Goal: Information Seeking & Learning: Learn about a topic

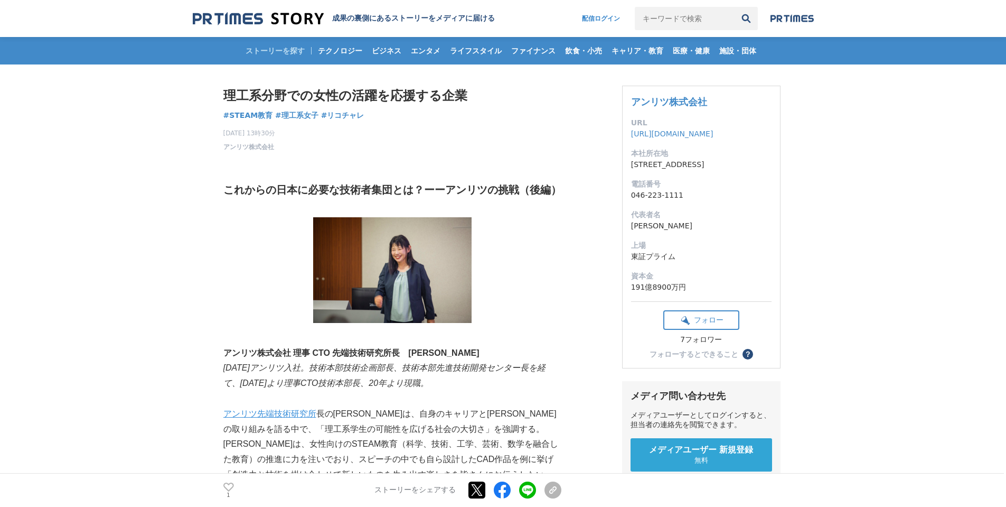
click at [380, 371] on em "[DATE]アンリツ入社。技術本部技術企画部長、技術本部先進技術開発センター長を経て、[DATE]より理事CTO技術本部長、20年より現職。" at bounding box center [384, 375] width 322 height 24
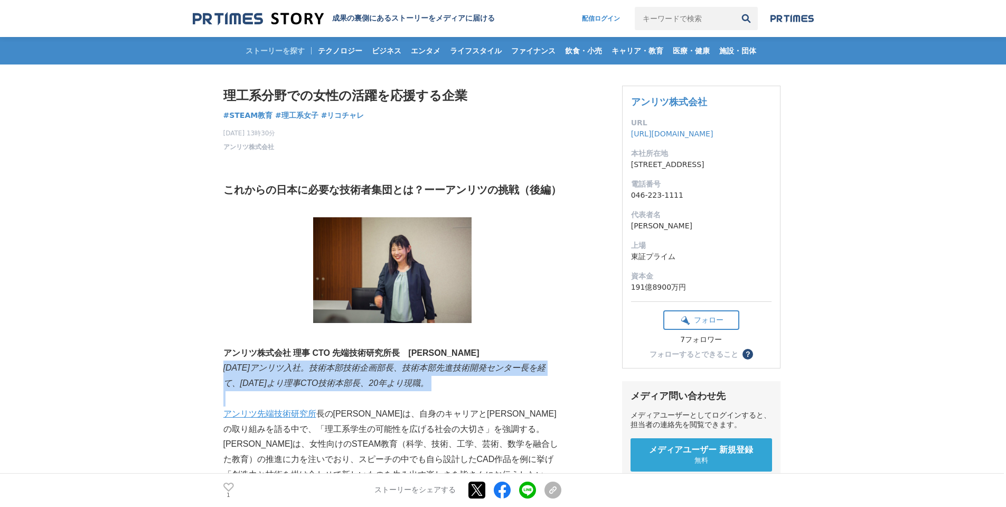
click at [380, 371] on em "[DATE]アンリツ入社。技術本部技術企画部長、技術本部先進技術開発センター長を経て、[DATE]より理事CTO技術本部長、20年より現職。" at bounding box center [384, 375] width 322 height 24
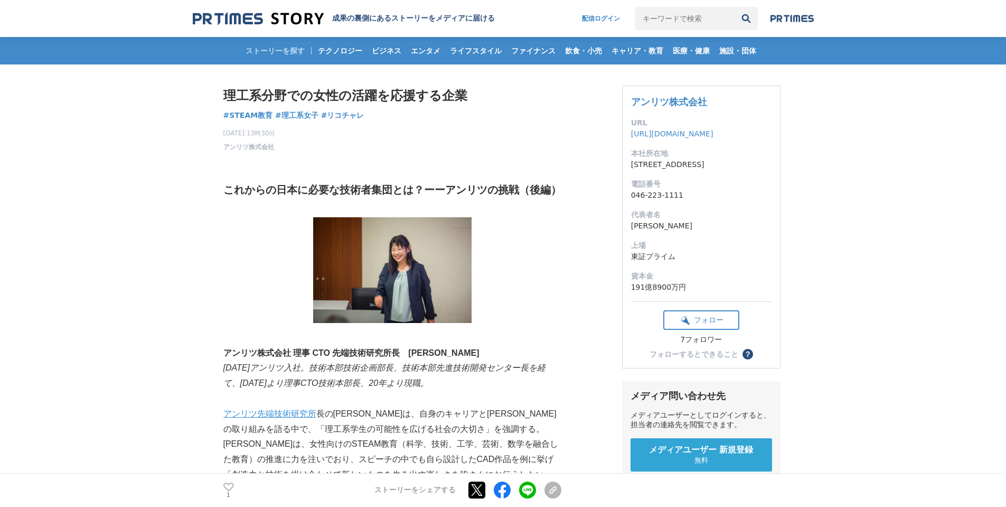
click at [386, 350] on strong "アンリツ株式会社 理事 CTO 先端技術研究所長　[PERSON_NAME]" at bounding box center [351, 352] width 256 height 9
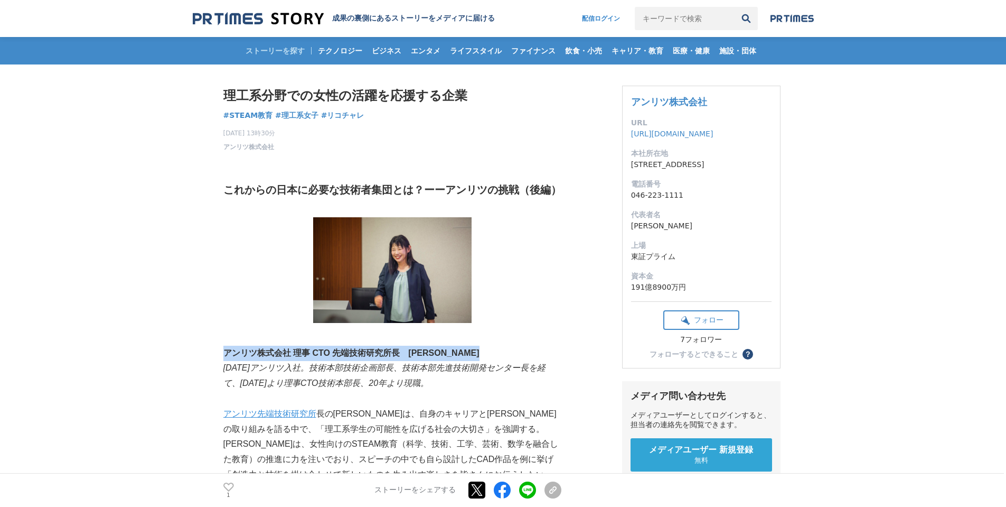
click at [386, 350] on strong "アンリツ株式会社 理事 CTO 先端技術研究所長　[PERSON_NAME]" at bounding box center [351, 352] width 256 height 9
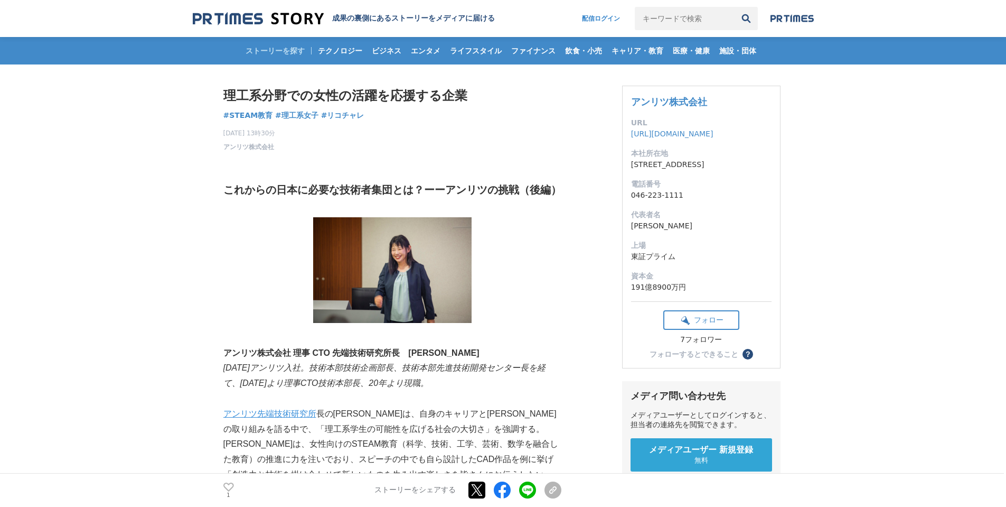
click at [338, 375] on p "[DATE]アンリツ入社。技術本部技術企画部長、技術本部先進技術開発センター長を経て、[DATE]より理事CTO技術本部長、20年より現職。" at bounding box center [392, 375] width 338 height 31
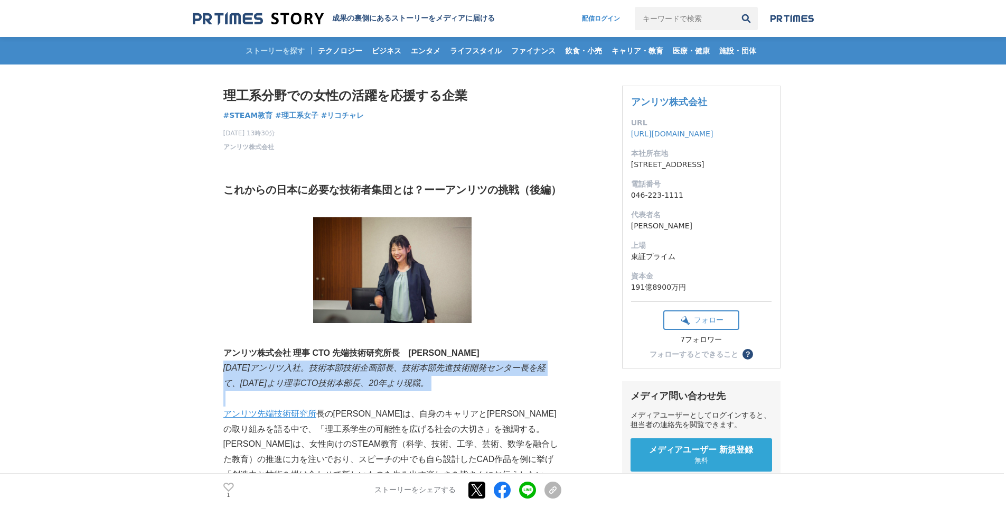
click at [338, 375] on p "[DATE]アンリツ入社。技術本部技術企画部長、技術本部先進技術開発センター長を経て、[DATE]より理事CTO技術本部長、20年より現職。" at bounding box center [392, 375] width 338 height 31
click at [338, 374] on em "[DATE]アンリツ入社。技術本部技術企画部長、技術本部先進技術開発センター長を経て、[DATE]より理事CTO技術本部長、20年より現職。" at bounding box center [384, 375] width 322 height 24
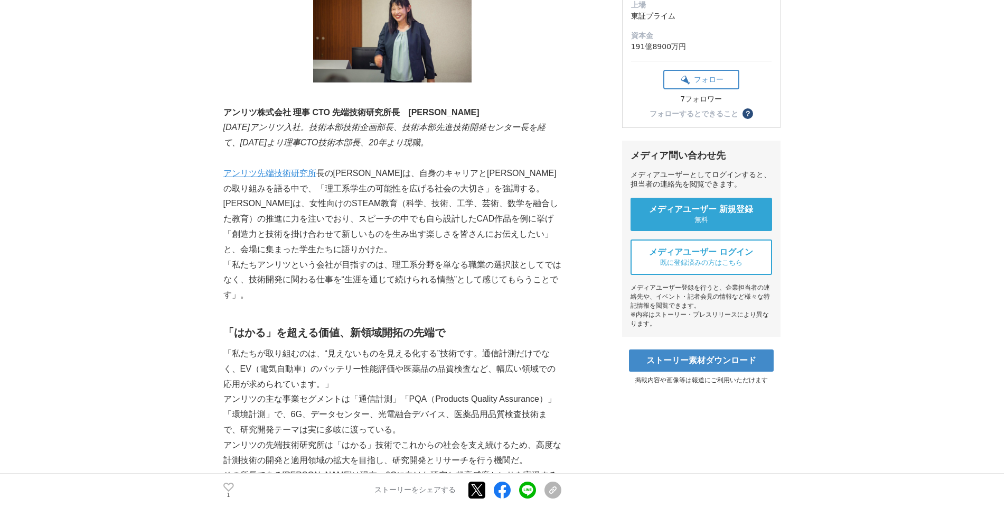
scroll to position [264, 0]
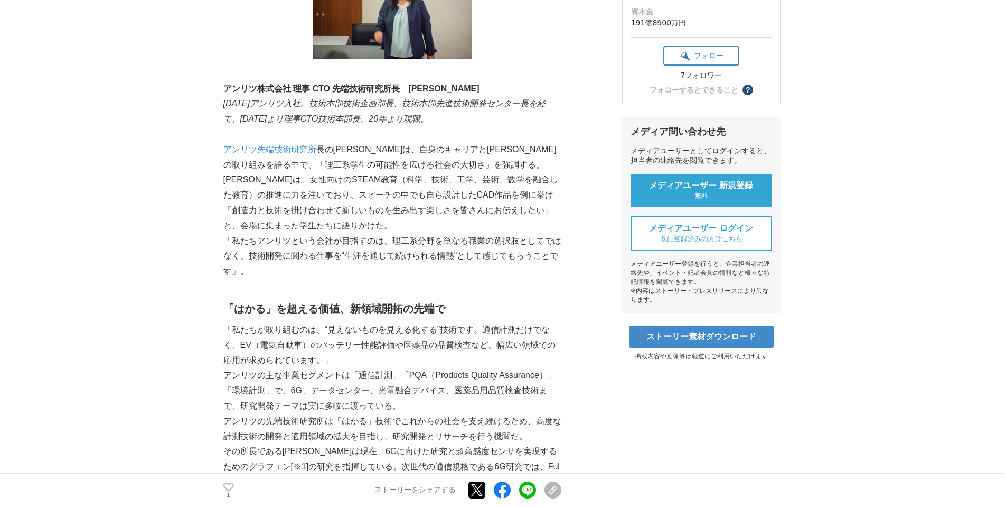
click at [413, 335] on p "「私たちが取り組むのは、“見えないものを見える化する”技術です。通信計測だけでなく、EV（電気自動車）のバッテリー性能評価や医薬品の品質検査など、幅広い領域で…" at bounding box center [392, 344] width 338 height 45
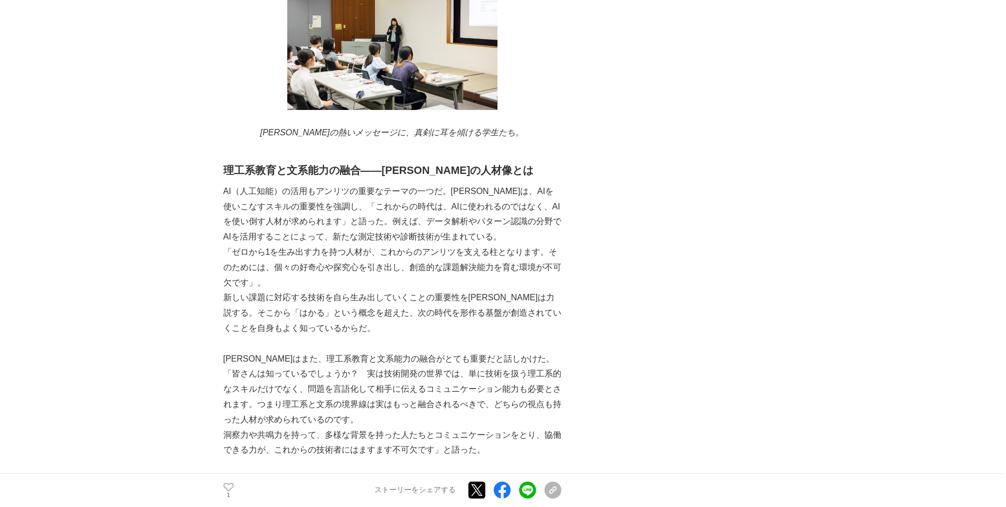
scroll to position [1437, 0]
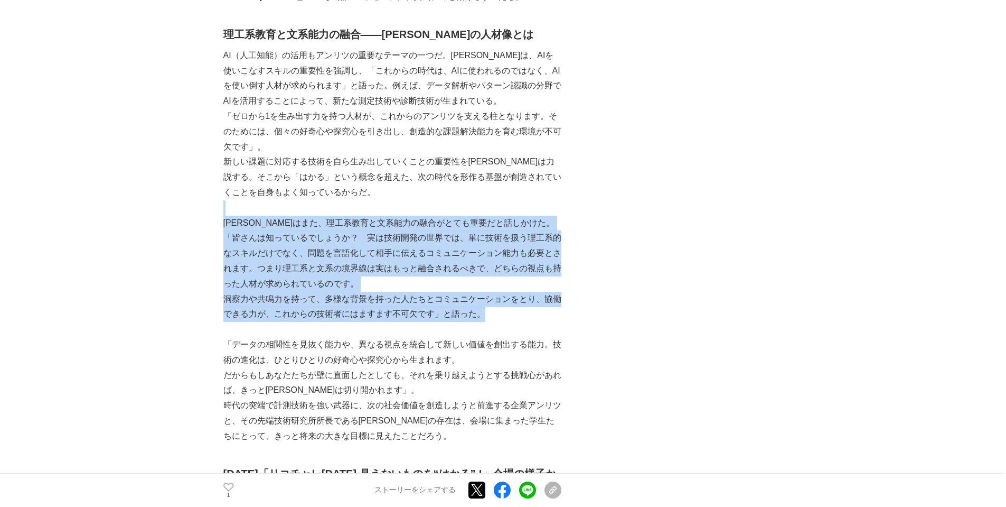
drag, startPoint x: 526, startPoint y: 209, endPoint x: 526, endPoint y: 316, distance: 107.2
click at [526, 316] on p "洞察力や共鳴力を持って、多様な背景を持った人たちとコミュニケーションをとり、協働できる力が、これからの技術者にはますます不可欠です」と語った。" at bounding box center [392, 307] width 338 height 31
drag, startPoint x: 525, startPoint y: 316, endPoint x: 225, endPoint y: 224, distance: 313.8
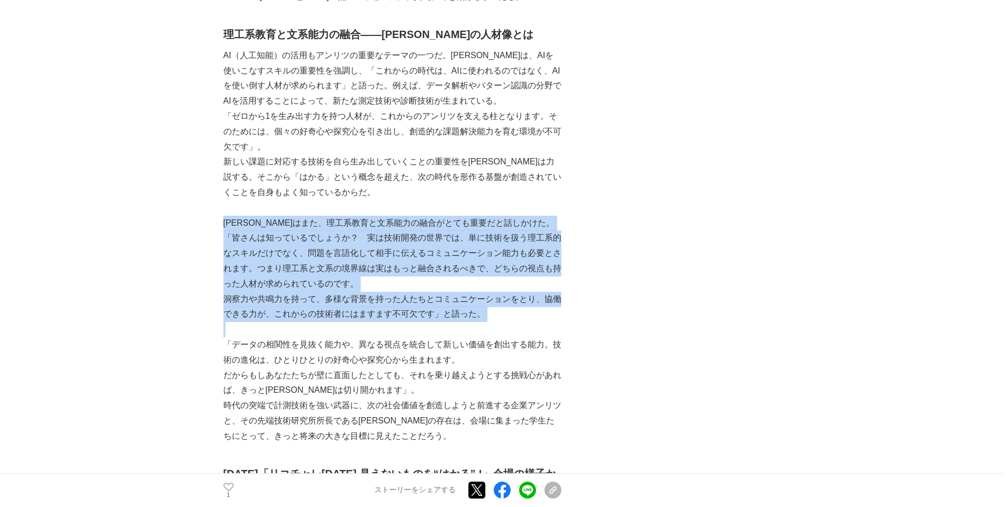
click at [225, 224] on p "[PERSON_NAME]はまた、理工系教育と文系能力の融合がとても重要だと話しかけた。" at bounding box center [392, 223] width 338 height 15
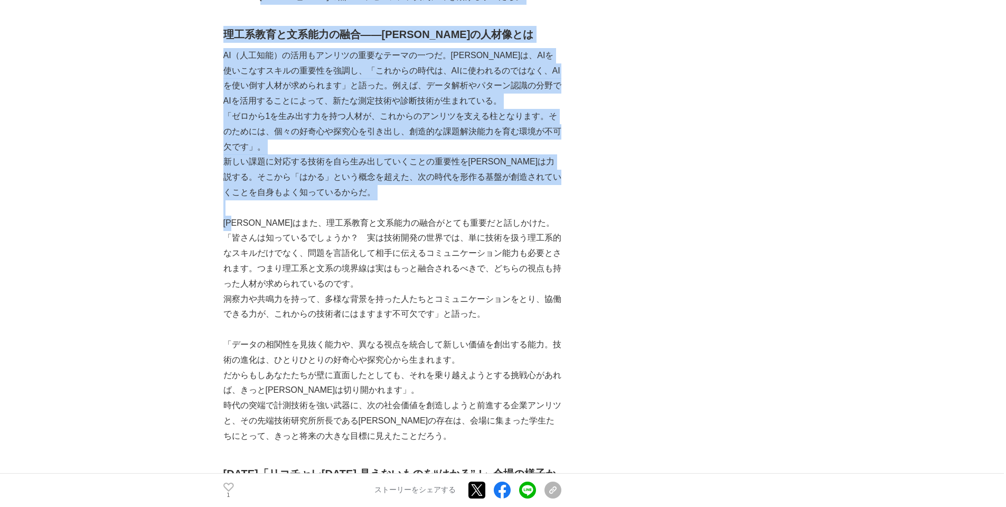
drag, startPoint x: 225, startPoint y: 224, endPoint x: 205, endPoint y: 315, distance: 93.6
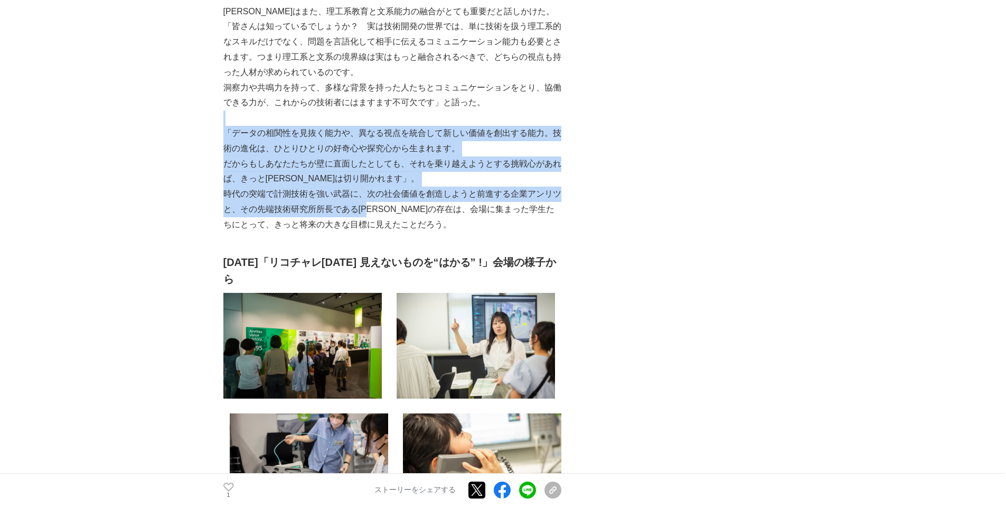
drag, startPoint x: 373, startPoint y: 189, endPoint x: 370, endPoint y: 215, distance: 26.6
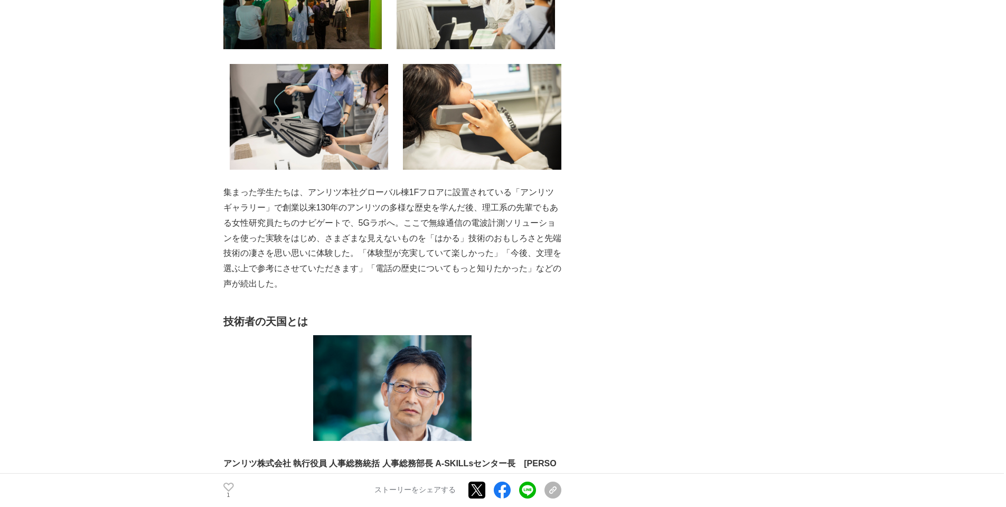
scroll to position [2018, 0]
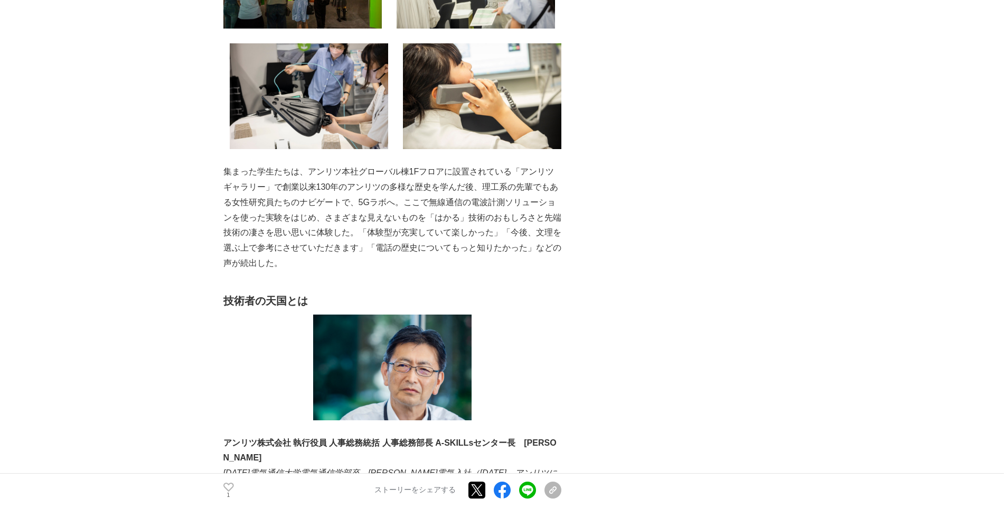
click at [428, 249] on p "集まった学生たちは、アンリツ本社グローバル棟1Fフロアに設置されている「アンリツギャラリー」で創業以来130年のアンリツの多様な歴史を学んだ後、理工系の先輩で…" at bounding box center [392, 217] width 338 height 107
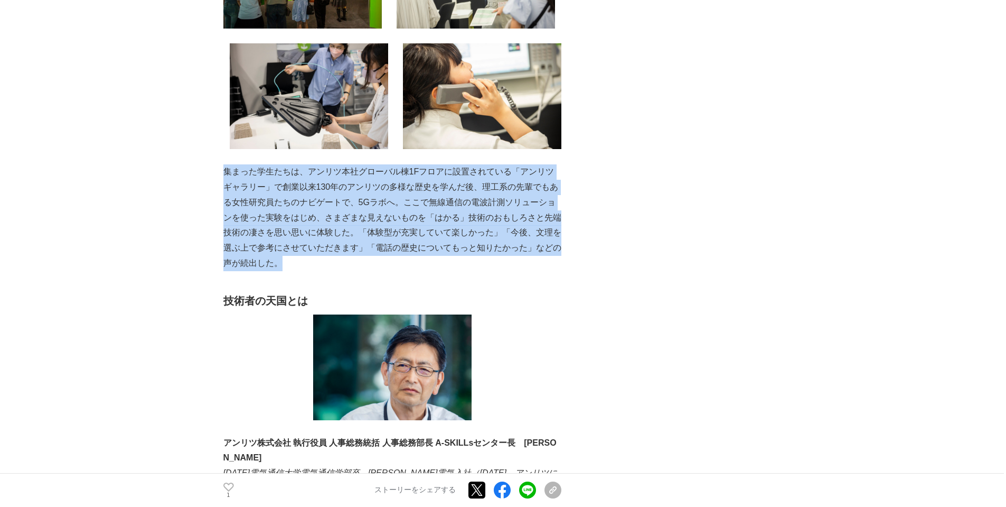
click at [428, 249] on p "集まった学生たちは、アンリツ本社グローバル棟1Fフロアに設置されている「アンリツギャラリー」で創業以来130年のアンリツの多様な歴史を学んだ後、理工系の先輩で…" at bounding box center [392, 217] width 338 height 107
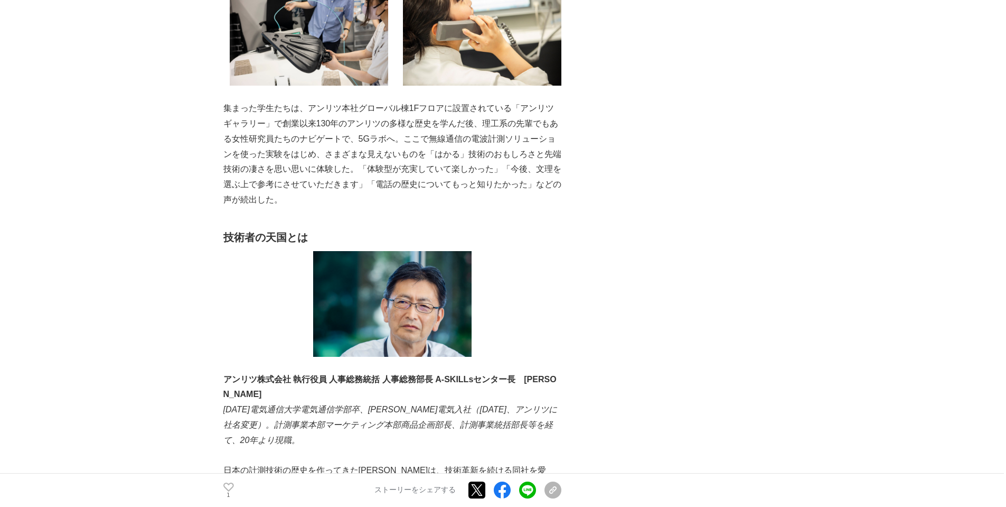
scroll to position [2176, 0]
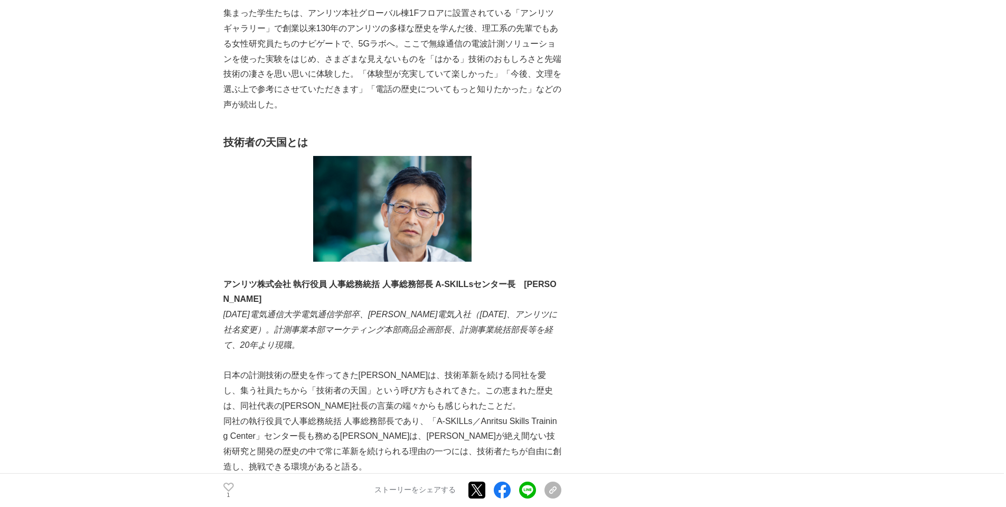
click at [391, 310] on em "[DATE]電気通信大学電気通信学部卒、[PERSON_NAME]電気入社（[DATE]、アンリツに社名変更）。計測事業本部マーケティング本部商品企画部長、計…" at bounding box center [390, 330] width 334 height 40
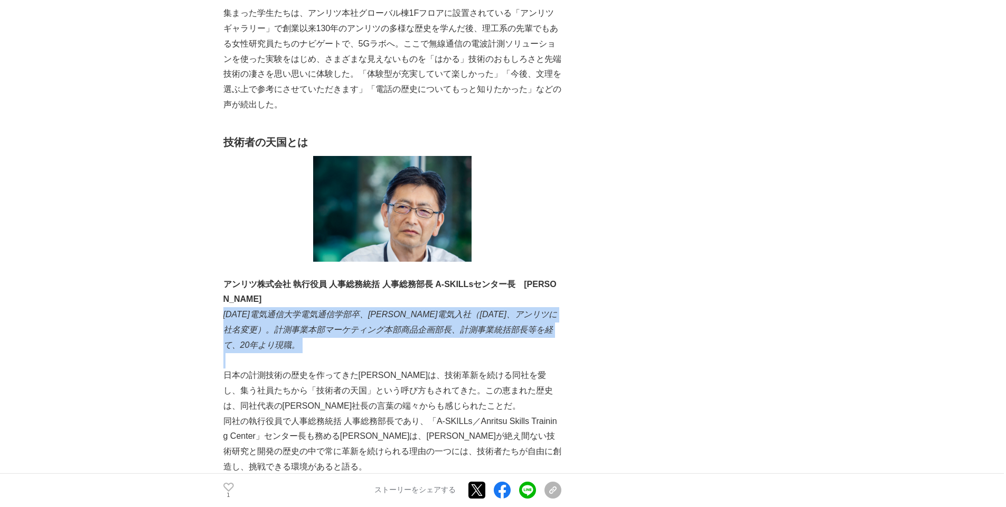
click at [391, 310] on em "[DATE]電気通信大学電気通信学部卒、[PERSON_NAME]電気入社（[DATE]、アンリツに社名変更）。計測事業本部マーケティング本部商品企画部長、計…" at bounding box center [390, 330] width 334 height 40
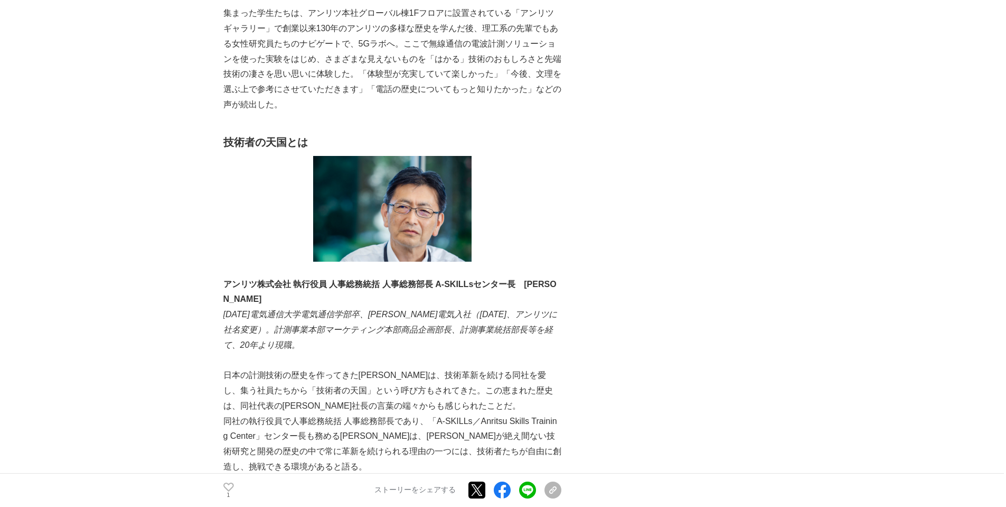
click at [397, 289] on strong "アンリツ株式会社 執行役員 人事総務統括 人事総務部長 A-SKILLsセンター長　[PERSON_NAME]" at bounding box center [389, 291] width 333 height 24
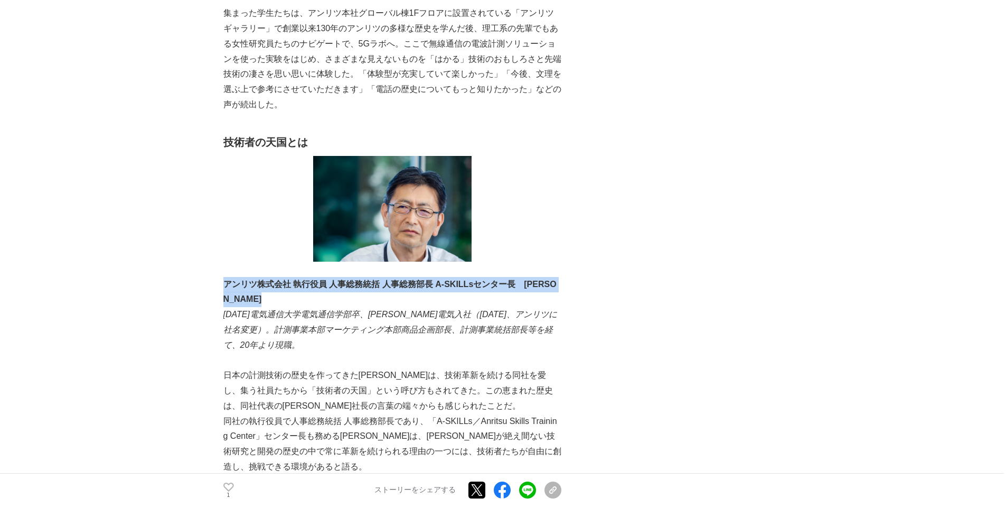
click at [397, 289] on strong "アンリツ株式会社 執行役員 人事総務統括 人事総務部長 A-SKILLsセンター長　[PERSON_NAME]" at bounding box center [389, 291] width 333 height 24
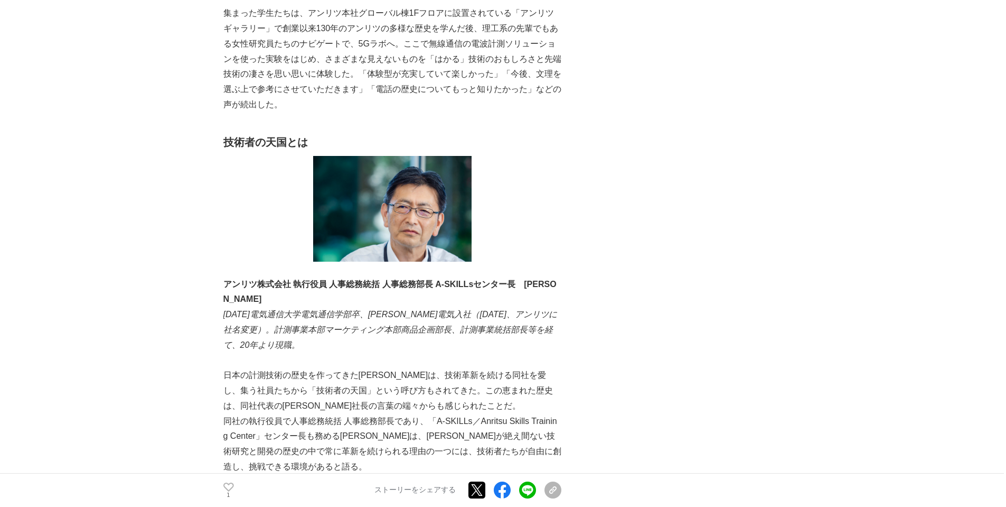
click at [373, 317] on em "[DATE]電気通信大学電気通信学部卒、[PERSON_NAME]電気入社（[DATE]、アンリツに社名変更）。計測事業本部マーケティング本部商品企画部長、計…" at bounding box center [390, 330] width 334 height 40
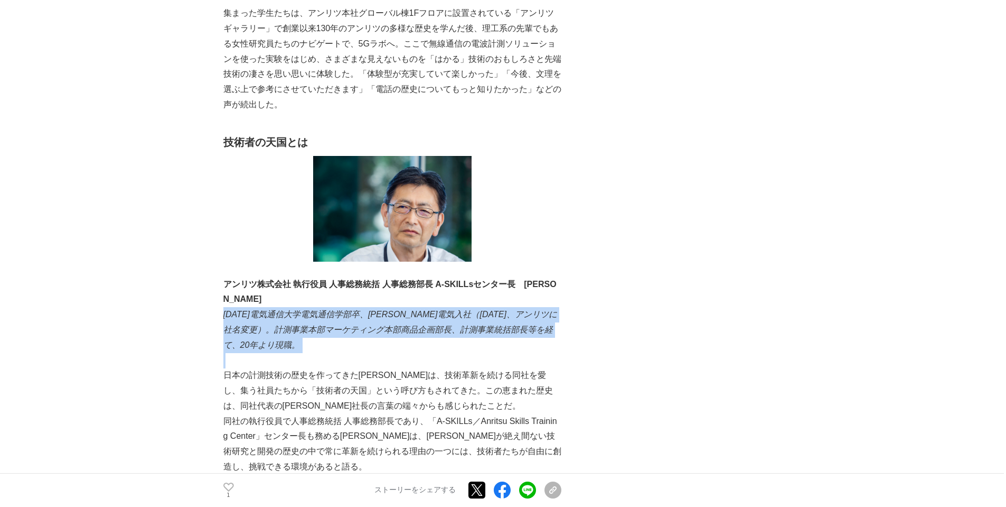
click at [373, 317] on em "[DATE]電気通信大学電気通信学部卒、[PERSON_NAME]電気入社（[DATE]、アンリツに社名変更）。計測事業本部マーケティング本部商品企画部長、計…" at bounding box center [390, 330] width 334 height 40
click at [362, 316] on em "[DATE]電気通信大学電気通信学部卒、[PERSON_NAME]電気入社（[DATE]、アンリツに社名変更）。計測事業本部マーケティング本部商品企画部長、計…" at bounding box center [390, 330] width 334 height 40
click at [373, 310] on em "[DATE]電気通信大学電気通信学部卒、[PERSON_NAME]電気入社（[DATE]、アンリツに社名変更）。計測事業本部マーケティング本部商品企画部長、計…" at bounding box center [390, 330] width 334 height 40
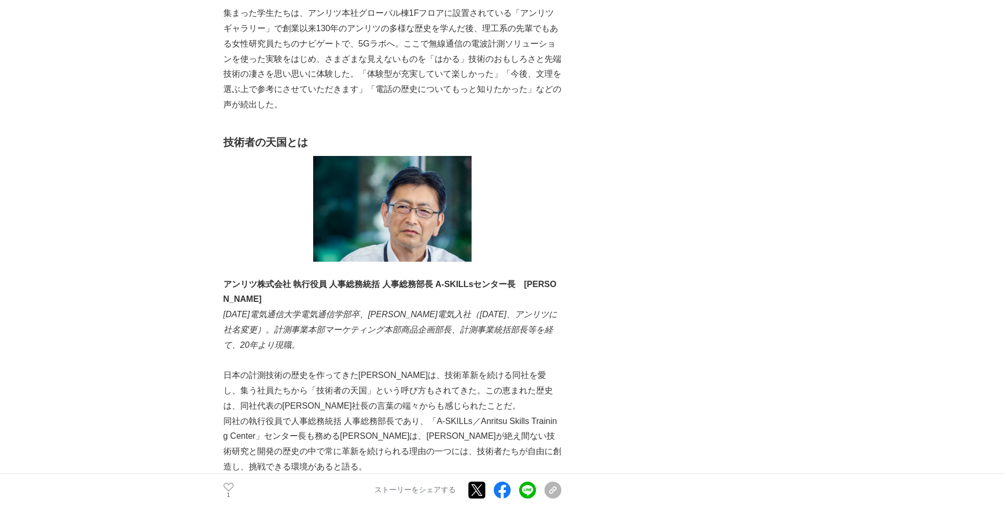
click at [384, 286] on strong "アンリツ株式会社 執行役員 人事総務統括 人事総務部長 A-SKILLsセンター長　[PERSON_NAME]" at bounding box center [389, 291] width 333 height 24
click at [366, 310] on em "[DATE]電気通信大学電気通信学部卒、[PERSON_NAME]電気入社（[DATE]、アンリツに社名変更）。計測事業本部マーケティング本部商品企画部長、計…" at bounding box center [390, 330] width 334 height 40
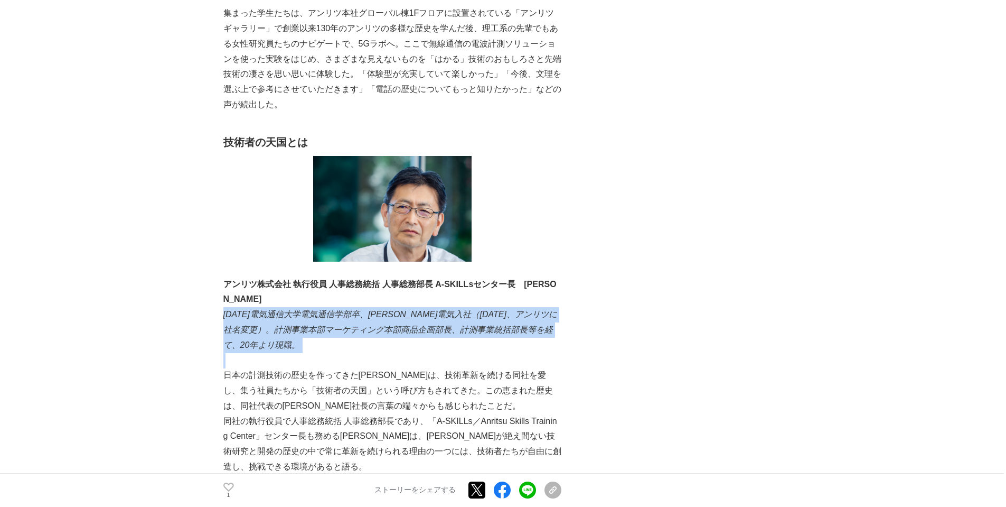
click at [366, 310] on em "[DATE]電気通信大学電気通信学部卒、[PERSON_NAME]電気入社（[DATE]、アンリツに社名変更）。計測事業本部マーケティング本部商品企画部長、計…" at bounding box center [390, 330] width 334 height 40
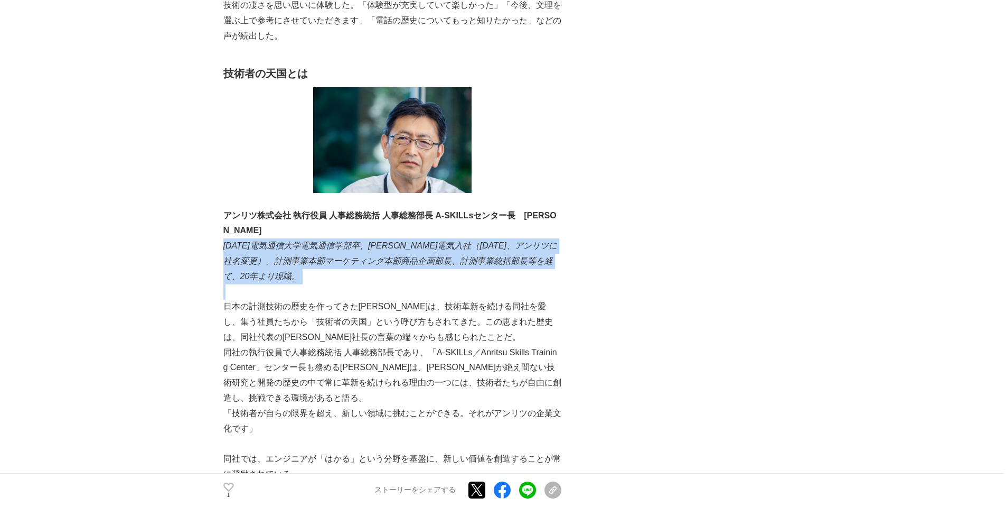
scroll to position [2335, 0]
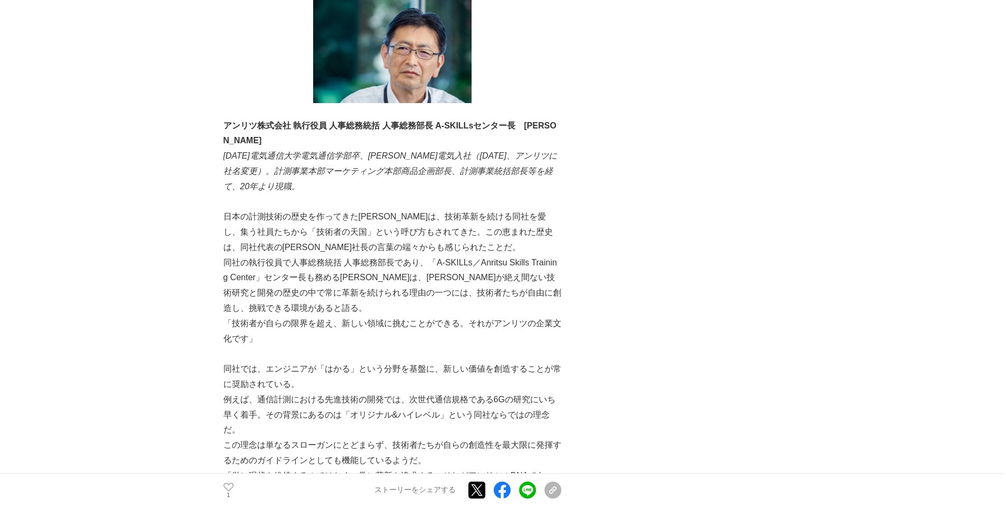
click at [329, 265] on p "同社の執行役員で人事総務統括 人事総務部長であり、「A-SKILLs／Anritsu Skills Training Center」センター長も務める[PER…" at bounding box center [392, 285] width 338 height 61
click at [352, 236] on p "日本の計測技術の歴史を作ってきた[PERSON_NAME]は、技術革新を続ける同社を愛し、集う社員たちから「技術者の天国」という呼び方もされてきた。この恵まれ…" at bounding box center [392, 231] width 338 height 45
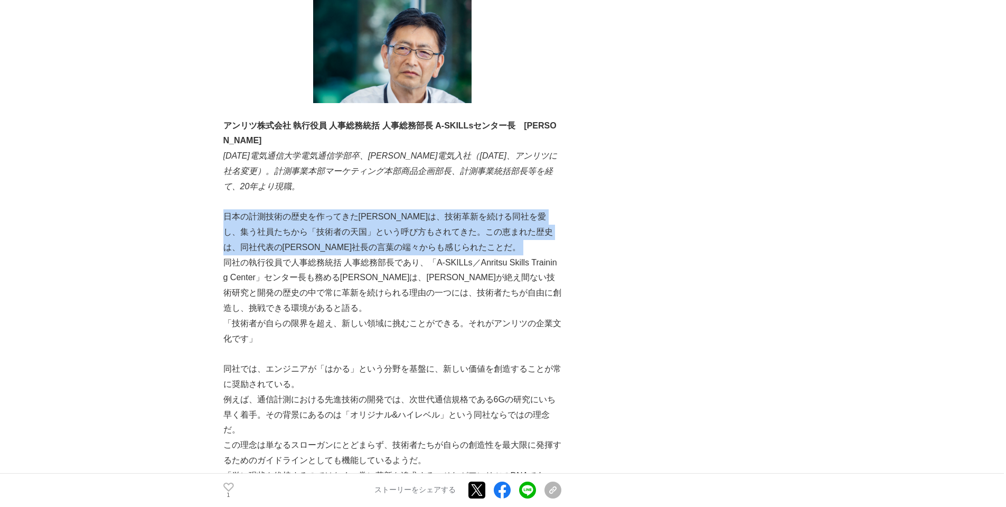
click at [352, 236] on p "日本の計測技術の歴史を作ってきた[PERSON_NAME]は、技術革新を続ける同社を愛し、集う社員たちから「技術者の天国」という呼び方もされてきた。この恵まれ…" at bounding box center [392, 231] width 338 height 45
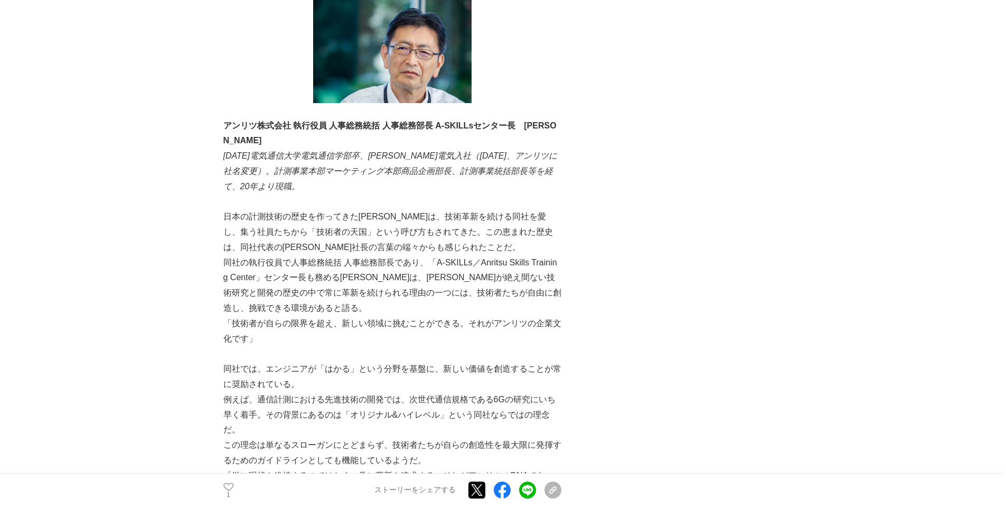
click at [352, 276] on p "同社の執行役員で人事総務統括 人事総務部長であり、「A-SKILLs／Anritsu Skills Training Center」センター長も務める[PER…" at bounding box center [392, 285] width 338 height 61
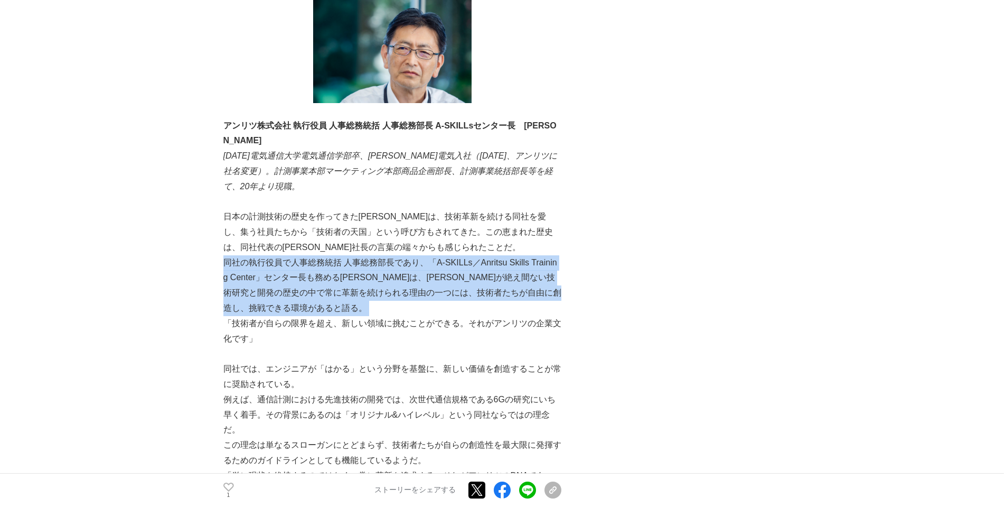
click at [352, 276] on p "同社の執行役員で人事総務統括 人事総務部長であり、「A-SKILLs／Anritsu Skills Training Center」センター長も務める[PER…" at bounding box center [392, 285] width 338 height 61
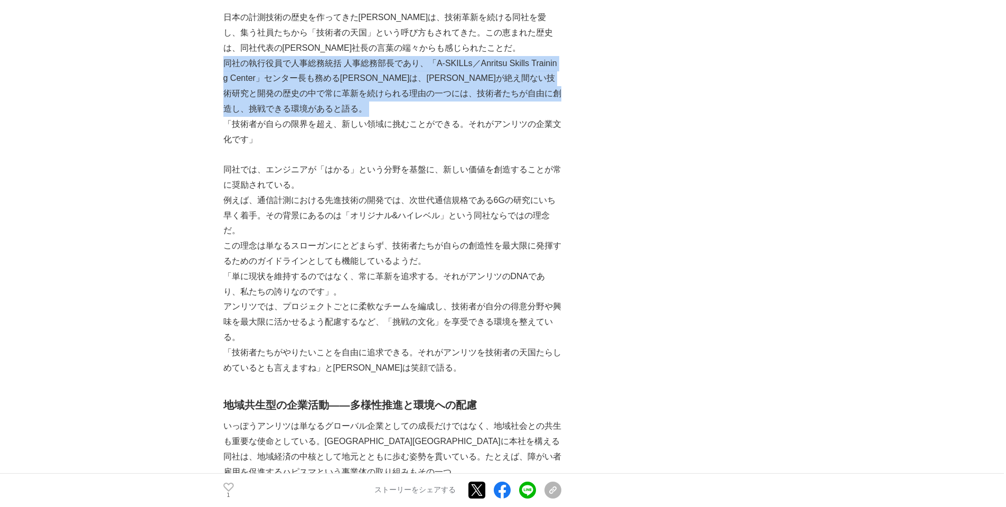
scroll to position [2546, 0]
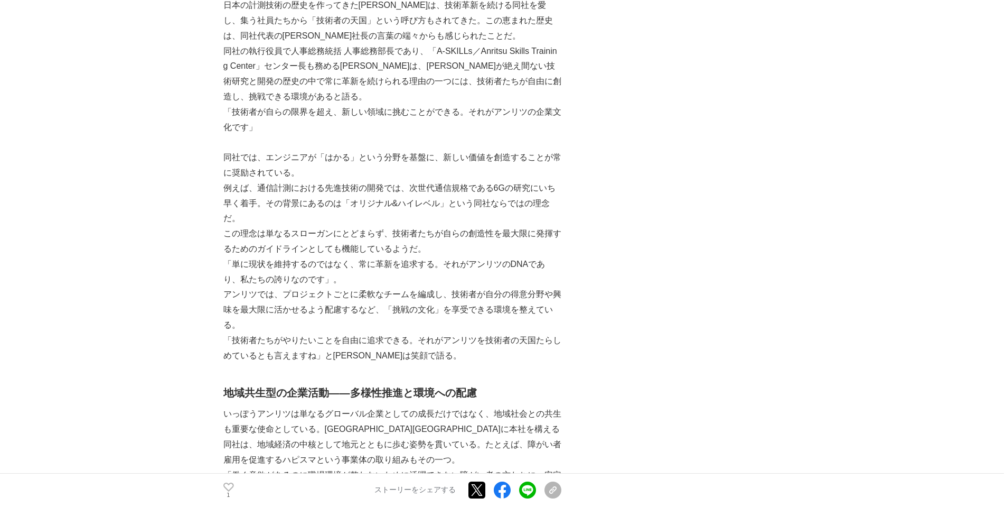
click at [352, 287] on p "アンリツでは、プロジェクトごとに柔軟なチームを編成し、技術者が自分の得意分野や興味を最大限に活かせるよう配慮するなど、「挑戦の文化」を享受できる環境を整えてい…" at bounding box center [392, 309] width 338 height 45
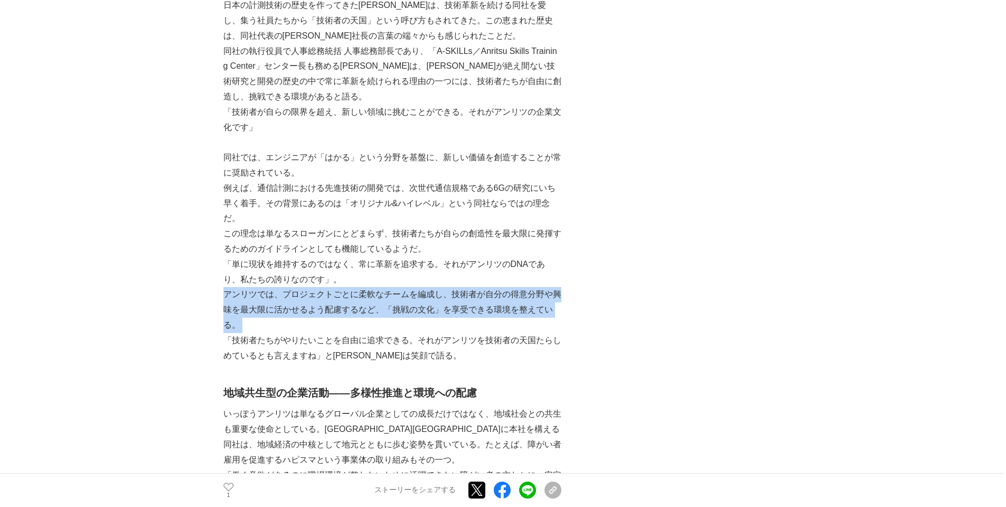
click at [352, 287] on p "アンリツでは、プロジェクトごとに柔軟なチームを編成し、技術者が自分の得意分野や興味を最大限に活かせるよう配慮するなど、「挑戦の文化」を享受できる環境を整えてい…" at bounding box center [392, 309] width 338 height 45
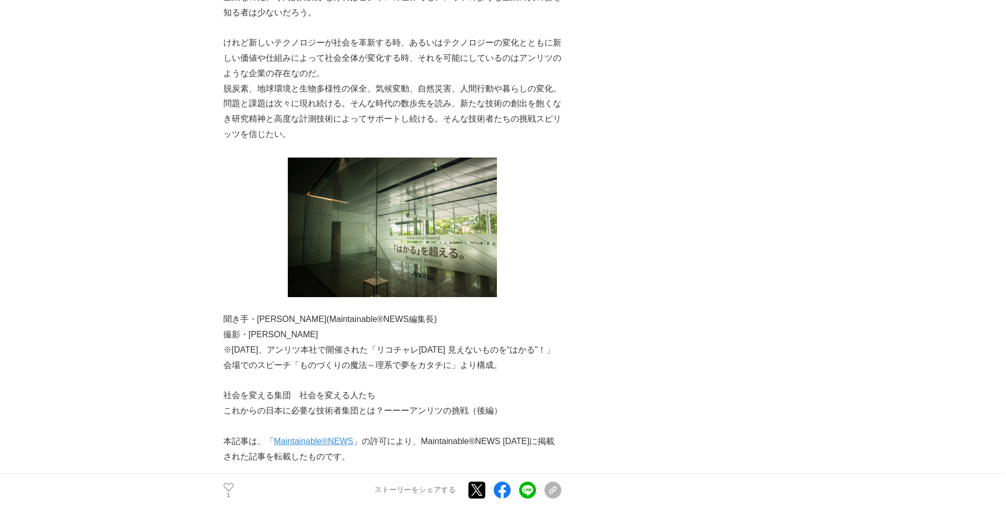
scroll to position [3973, 0]
